Goal: Answer question/provide support: Share knowledge or assist other users

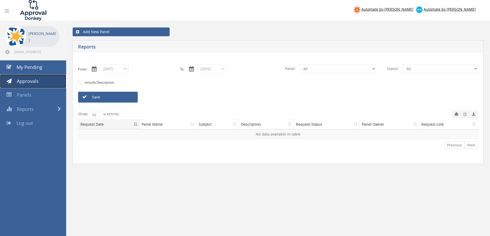
click at [41, 84] on link "Approvals" at bounding box center [33, 81] width 66 height 14
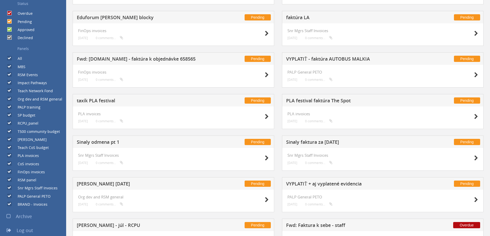
click at [322, 102] on h5 "PLA festival faktúra The Spot" at bounding box center [353, 101] width 135 height 6
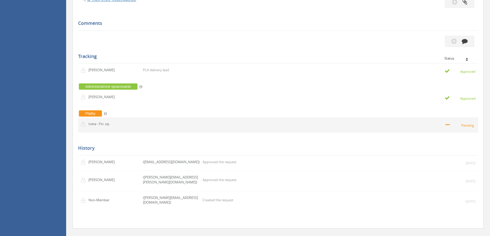
scroll to position [215, 0]
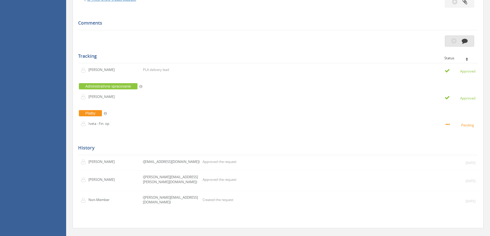
click at [465, 44] on button "button" at bounding box center [459, 41] width 29 height 11
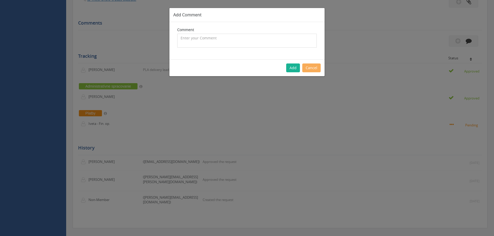
click at [255, 38] on textarea at bounding box center [247, 41] width 140 height 14
type textarea "zaplatene"
click at [291, 68] on button "Add" at bounding box center [293, 68] width 14 height 9
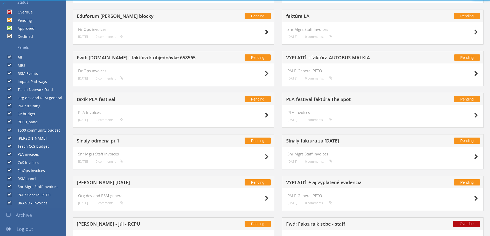
scroll to position [215, 0]
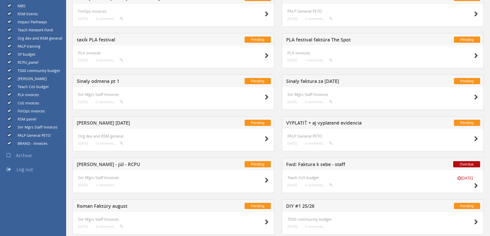
click at [110, 78] on div "Pending Sinaly odmena pt 1" at bounding box center [174, 81] width 202 height 12
click at [109, 80] on h5 "Sinaly odmena pt 1" at bounding box center [144, 82] width 135 height 6
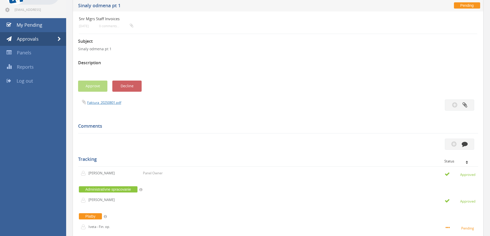
scroll to position [42, 0]
click at [463, 144] on icon "button" at bounding box center [465, 144] width 6 height 6
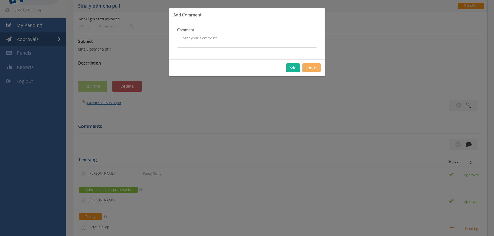
click at [254, 40] on textarea at bounding box center [247, 41] width 140 height 14
type textarea "zaplatene"
click at [290, 69] on button "Add" at bounding box center [293, 68] width 14 height 9
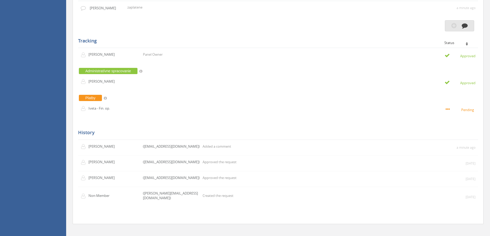
scroll to position [180, 0]
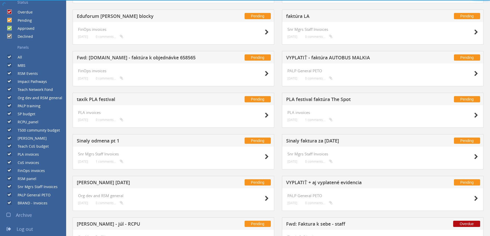
scroll to position [180, 0]
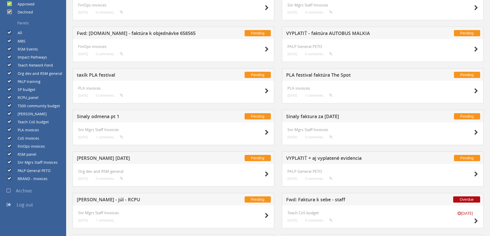
click at [308, 118] on h5 "Sinaly faktura za [DATE]" at bounding box center [353, 117] width 135 height 6
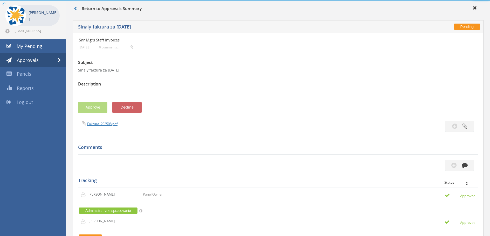
scroll to position [146, 0]
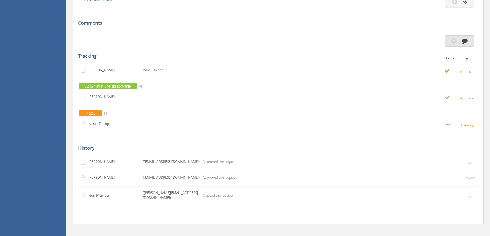
click at [469, 42] on button "button" at bounding box center [459, 41] width 29 height 11
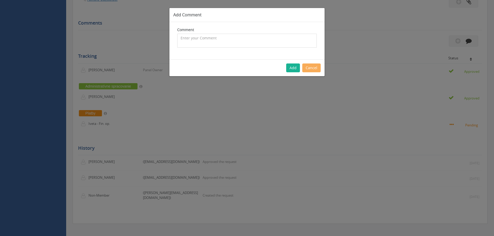
click at [197, 39] on textarea at bounding box center [247, 41] width 140 height 14
paste textarea "zaplatene"
type textarea "zaplatene"
click at [296, 66] on button "Add" at bounding box center [293, 68] width 14 height 9
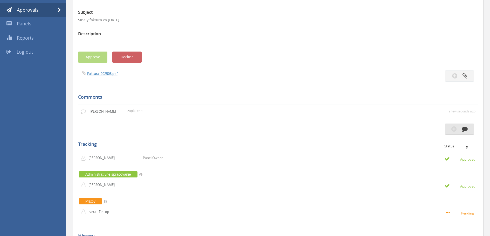
scroll to position [0, 0]
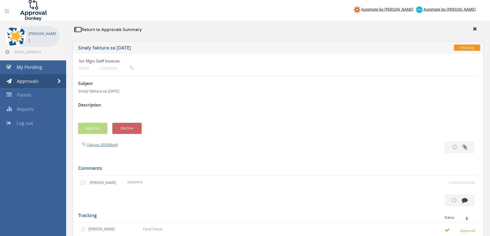
click at [76, 31] on icon at bounding box center [75, 30] width 3 height 4
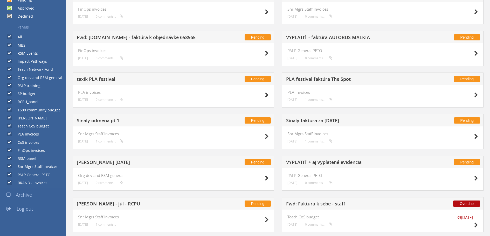
scroll to position [176, 0]
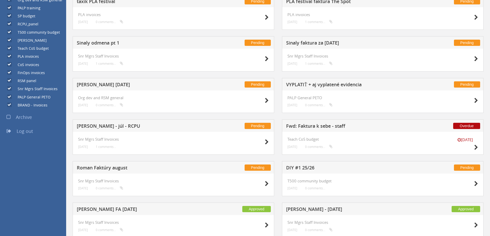
click at [105, 124] on h5 "[PERSON_NAME] - júl - RCPU" at bounding box center [144, 127] width 135 height 6
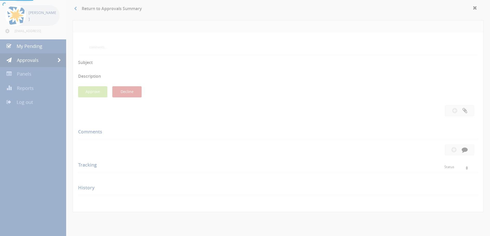
scroll to position [254, 0]
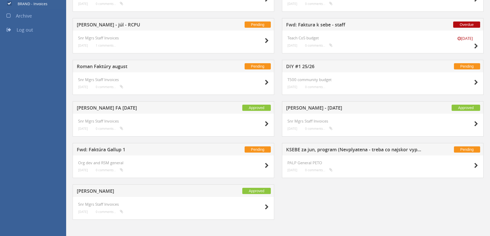
scroll to position [356, 0]
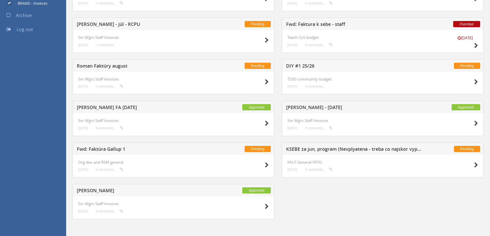
click at [293, 148] on h5 "KSEBE za jun, program (Nevplyatena - treba co najskor vyplatit)" at bounding box center [353, 150] width 135 height 6
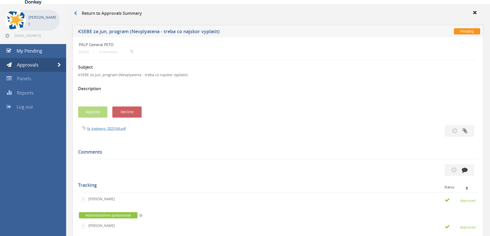
scroll to position [16, 0]
click at [103, 129] on link "fa_ksebesro_2025164.pdf" at bounding box center [106, 129] width 39 height 5
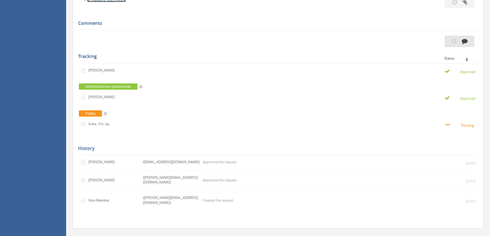
scroll to position [146, 0]
click at [466, 44] on icon "button" at bounding box center [465, 41] width 6 height 6
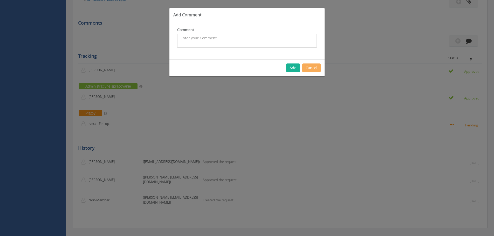
click at [277, 38] on textarea at bounding box center [247, 41] width 140 height 14
type textarea "zaplatene"
click at [293, 68] on button "Add" at bounding box center [293, 68] width 14 height 9
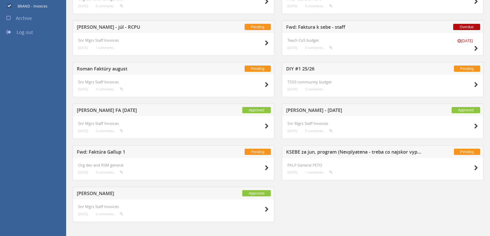
scroll to position [353, 0]
click at [94, 192] on h5 "[PERSON_NAME]" at bounding box center [144, 194] width 135 height 6
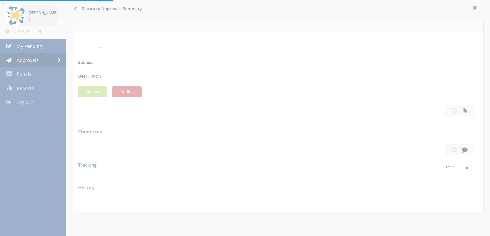
scroll to position [182, 0]
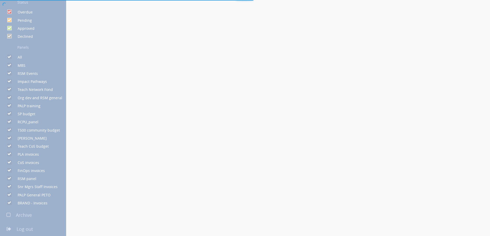
scroll to position [353, 0]
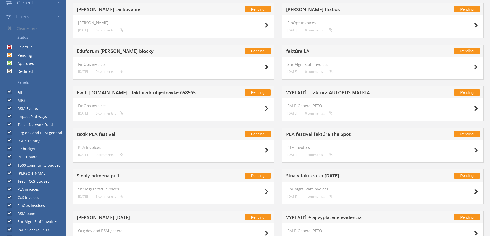
click at [301, 49] on h5 "faktúra LA" at bounding box center [353, 52] width 135 height 6
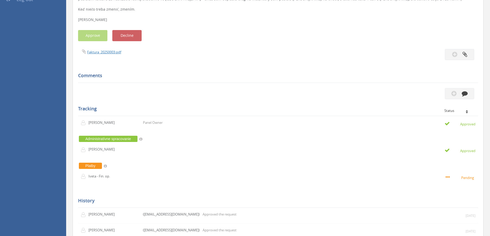
scroll to position [124, 0]
click at [99, 50] on link "Faktura_20250003.pdf" at bounding box center [104, 52] width 34 height 5
click at [467, 96] on icon "button" at bounding box center [465, 93] width 6 height 6
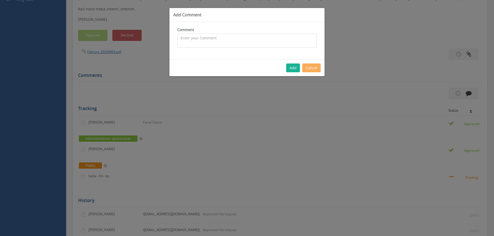
click at [211, 42] on textarea at bounding box center [247, 41] width 140 height 14
type textarea "zaplatene"
click at [292, 68] on button "Add" at bounding box center [293, 68] width 14 height 9
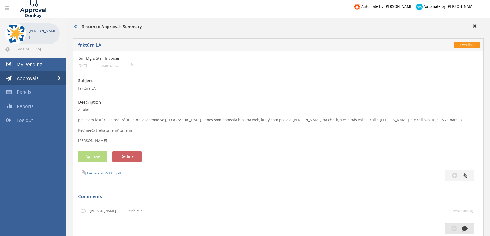
scroll to position [0, 0]
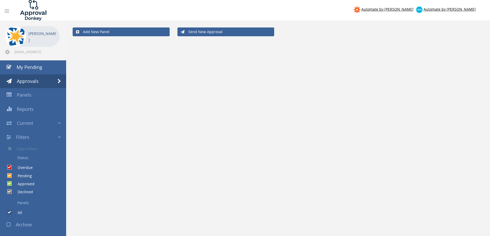
scroll to position [21, 0]
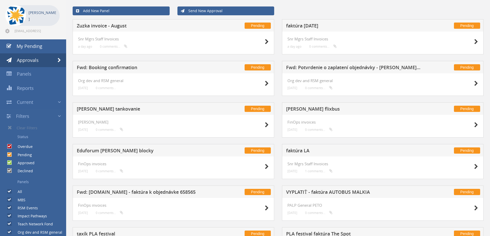
click at [314, 24] on h5 "faktúra [DATE]" at bounding box center [353, 26] width 135 height 6
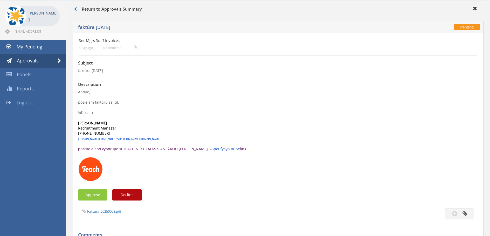
scroll to position [20, 0]
click at [107, 212] on link "Faktura_20250008.pdf" at bounding box center [104, 212] width 34 height 5
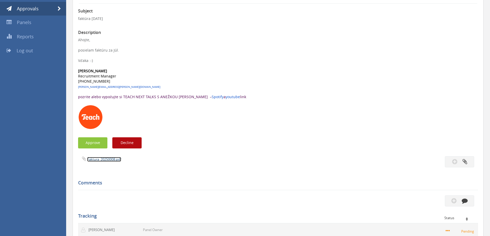
scroll to position [72, 0]
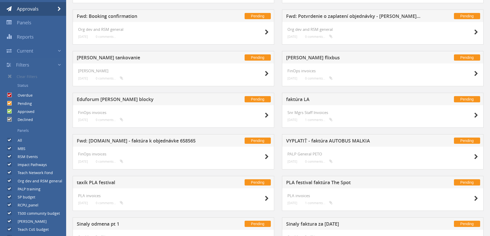
scroll to position [73, 0]
click at [319, 141] on h5 "VYPLATIŤ - faktúra AUTOBUS MALKIA" at bounding box center [353, 141] width 135 height 6
